Goal: Transaction & Acquisition: Download file/media

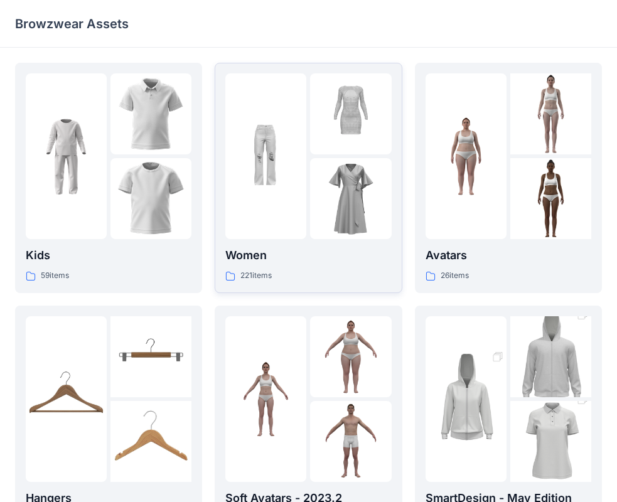
click at [249, 264] on p "Women" at bounding box center [308, 256] width 166 height 18
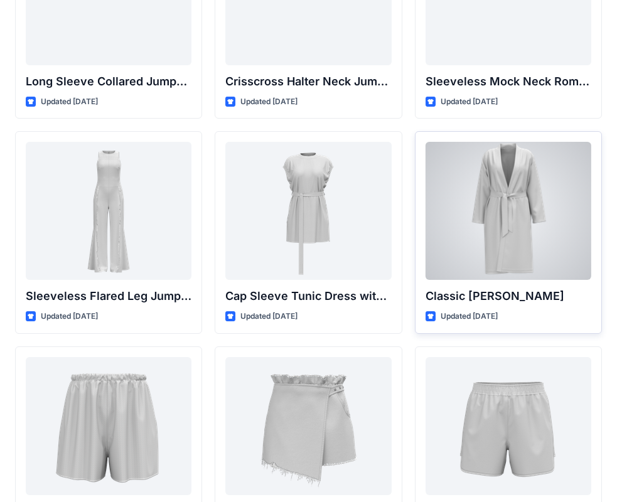
scroll to position [2754, 0]
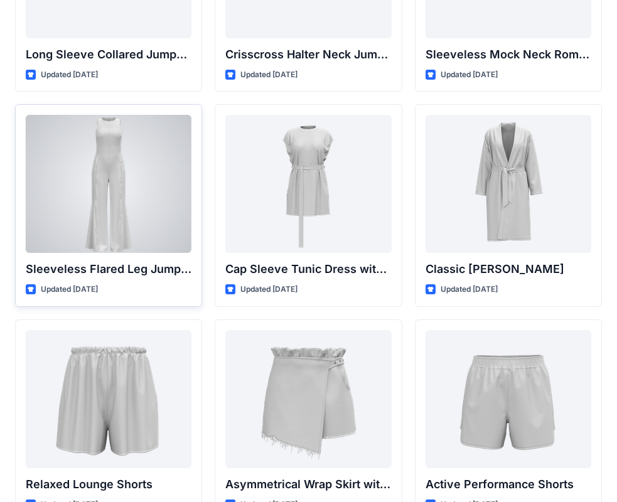
click at [135, 247] on div at bounding box center [109, 184] width 166 height 138
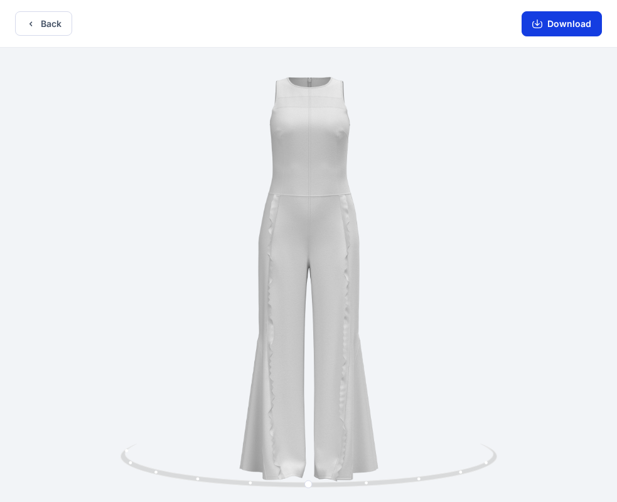
click at [570, 28] on button "Download" at bounding box center [562, 23] width 80 height 25
click at [67, 30] on button "Back" at bounding box center [43, 23] width 57 height 24
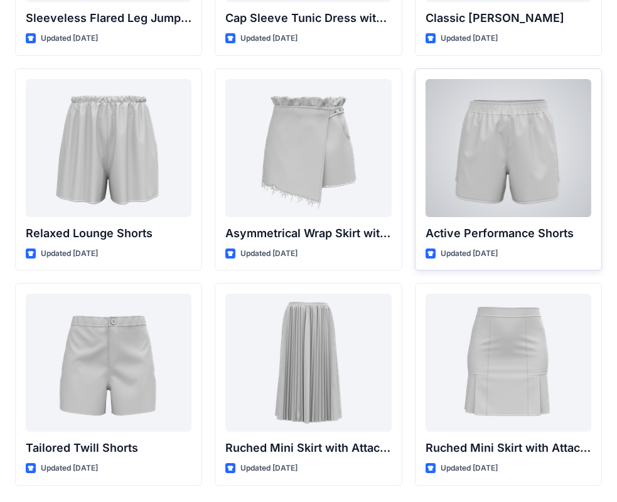
scroll to position [3049, 0]
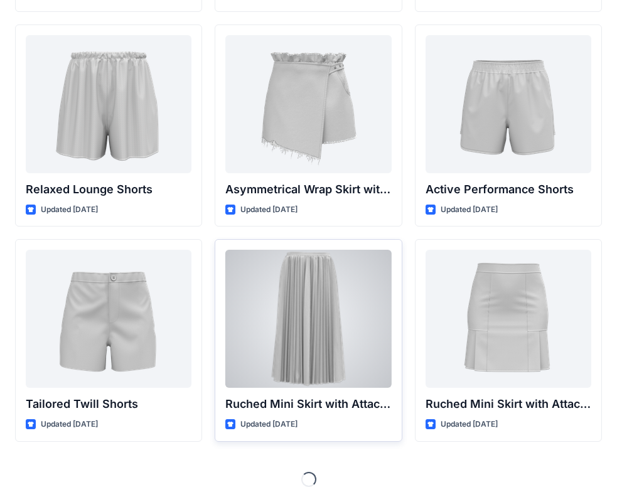
click at [348, 347] on div at bounding box center [308, 319] width 166 height 138
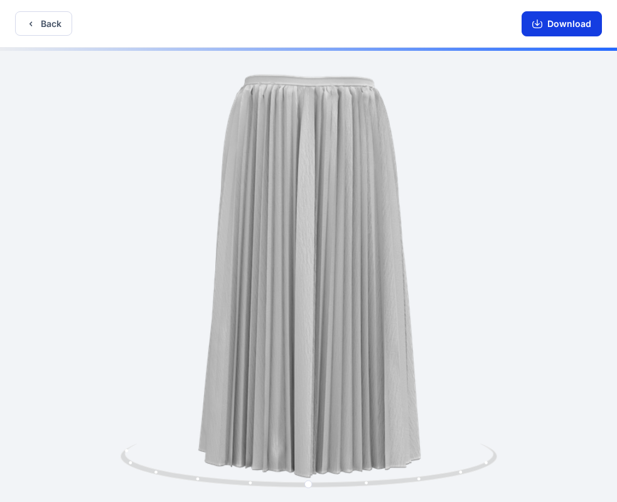
click at [577, 23] on button "Download" at bounding box center [562, 23] width 80 height 25
click at [43, 22] on button "Back" at bounding box center [43, 23] width 57 height 24
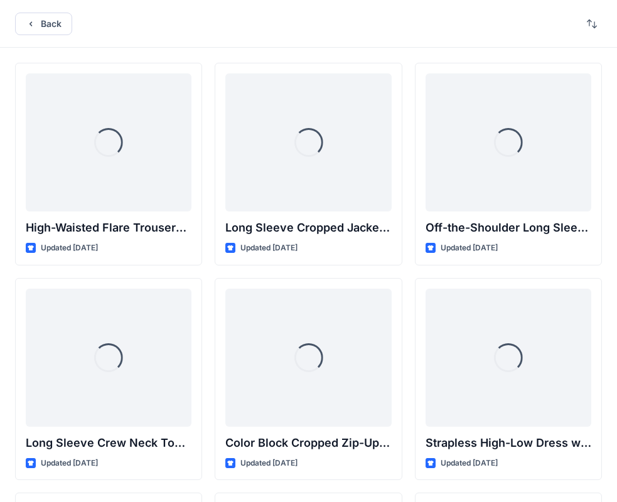
scroll to position [3049, 0]
